Goal: Task Accomplishment & Management: Use online tool/utility

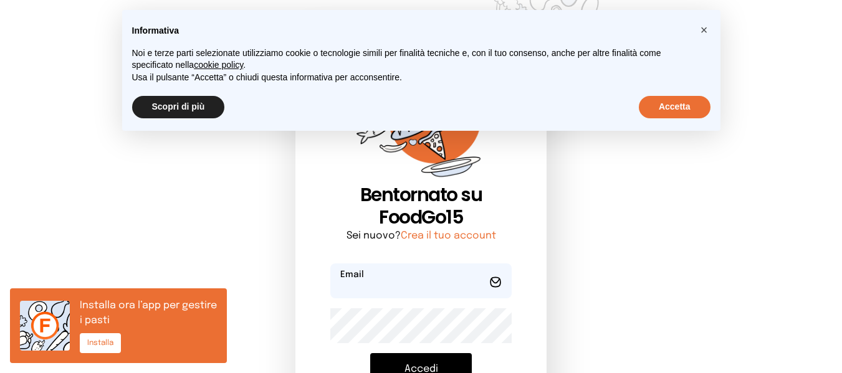
type input "**********"
click at [704, 92] on div "Informativa Noi e terze parti selezionate utilizziamo cookie o tecnologie simil…" at bounding box center [421, 51] width 598 height 83
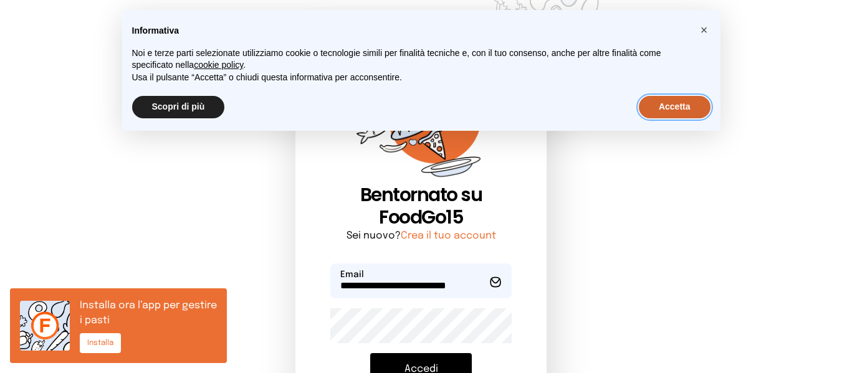
click at [686, 113] on button "Accetta" at bounding box center [675, 107] width 72 height 22
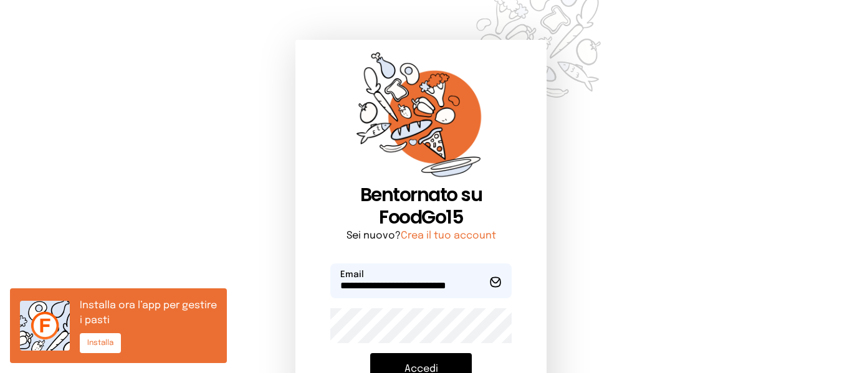
click at [425, 355] on button "Accedi" at bounding box center [421, 369] width 102 height 32
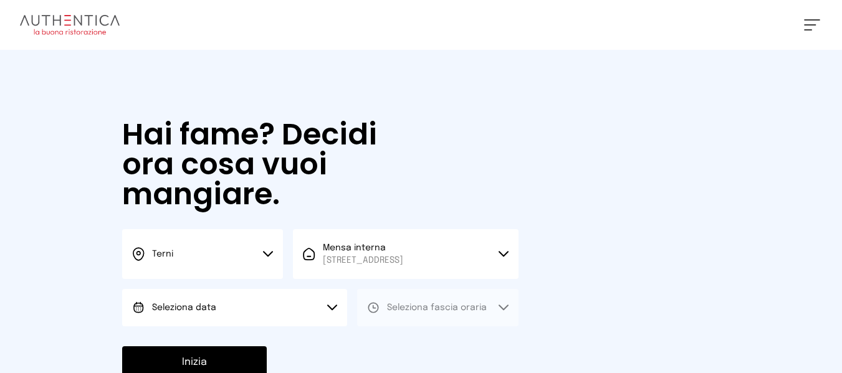
click at [288, 305] on button "Seleziona data" at bounding box center [234, 307] width 225 height 37
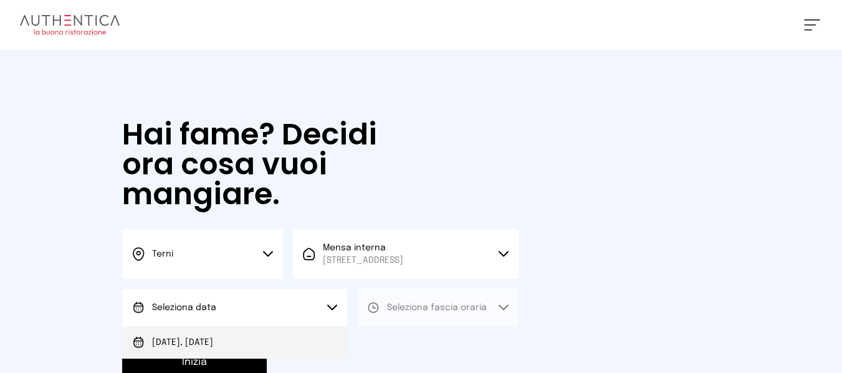
drag, startPoint x: 311, startPoint y: 338, endPoint x: 319, endPoint y: 336, distance: 7.7
click at [313, 338] on li "[DATE], [DATE]" at bounding box center [234, 342] width 225 height 32
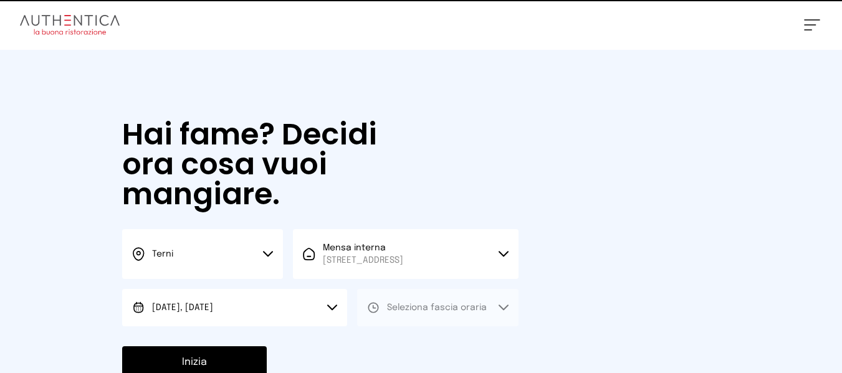
click at [410, 311] on span "Seleziona fascia oraria" at bounding box center [437, 307] width 100 height 9
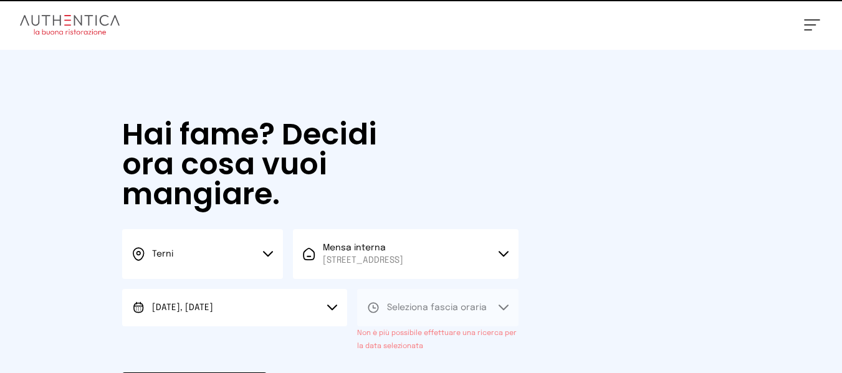
click at [407, 342] on div "Seleziona fascia oraria Non è più possibile effettuare una ricerca per la data …" at bounding box center [437, 321] width 161 height 64
